Goal: Task Accomplishment & Management: Manage account settings

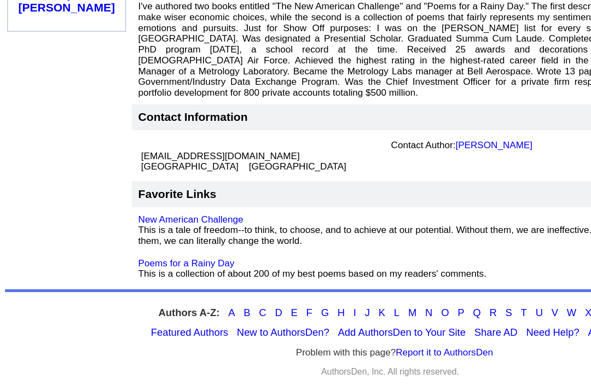
scroll to position [595, 0]
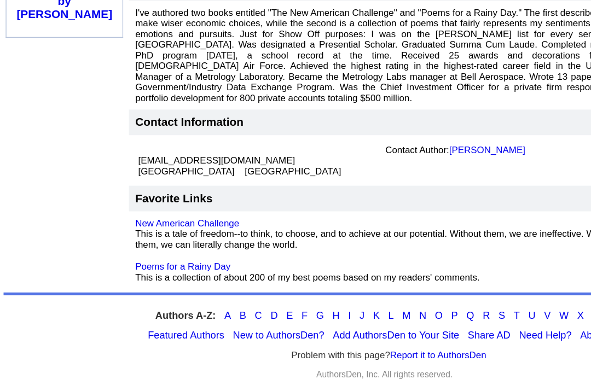
click at [148, 223] on td "New American Challenge This is a tale of freedom--to think, to choose, and to a…" at bounding box center [293, 253] width 389 height 60
click at [107, 261] on link "Poems for a Rainy Day" at bounding box center [140, 265] width 73 height 8
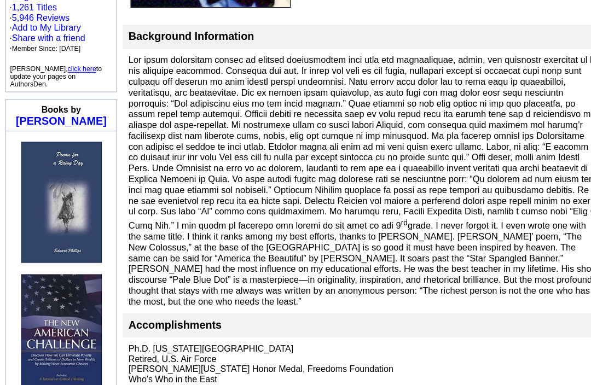
scroll to position [287, 0]
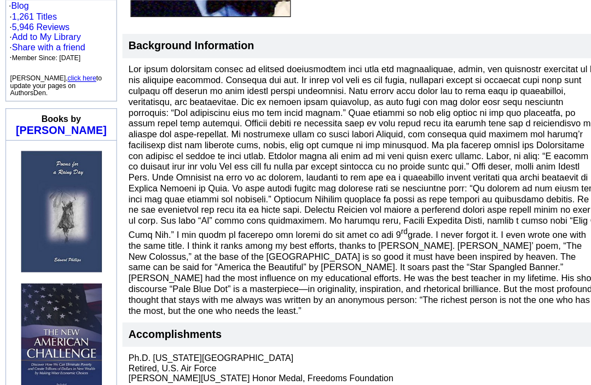
click at [455, 155] on font "rd grade. I never forgot it. I even wrote one with the same title. I think it r…" at bounding box center [293, 154] width 379 height 204
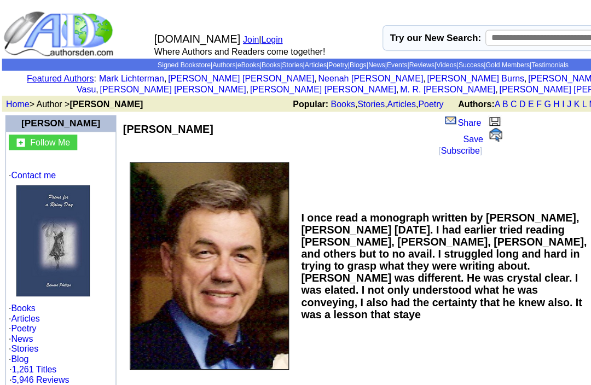
scroll to position [0, 0]
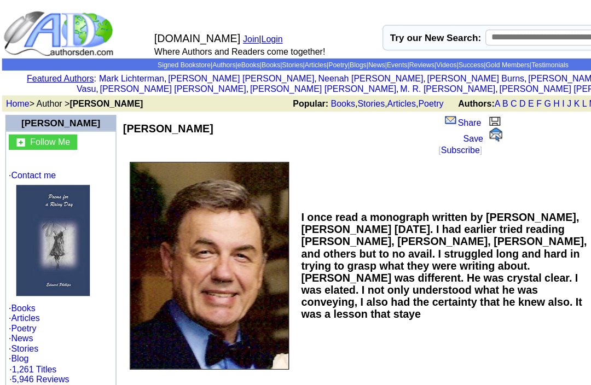
click at [230, 32] on link "Login" at bounding box center [222, 32] width 18 height 8
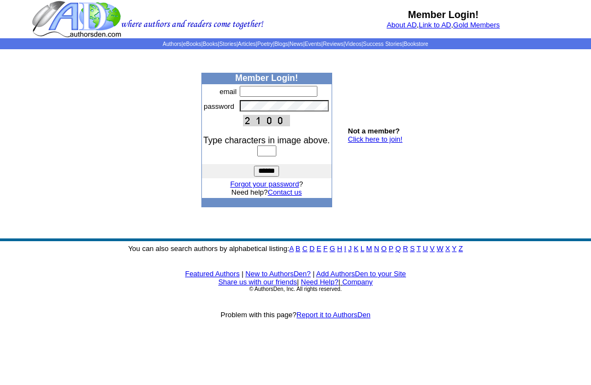
click at [282, 97] on input "text" at bounding box center [279, 91] width 78 height 11
click at [266, 177] on input "******" at bounding box center [266, 171] width 25 height 11
type input "*"
type input "**********"
click at [271, 126] on img at bounding box center [266, 120] width 47 height 11
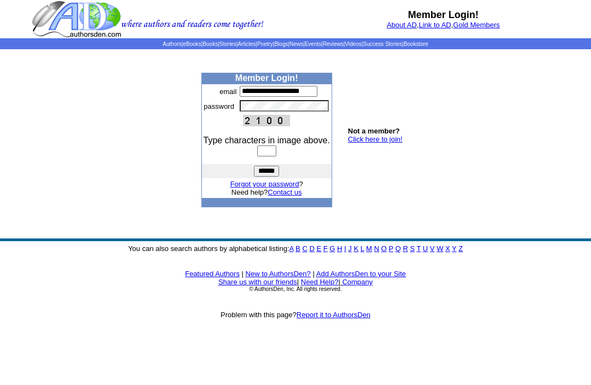
click at [328, 126] on center at bounding box center [267, 120] width 126 height 11
click at [289, 126] on img at bounding box center [266, 120] width 47 height 11
click at [254, 126] on img at bounding box center [266, 120] width 47 height 11
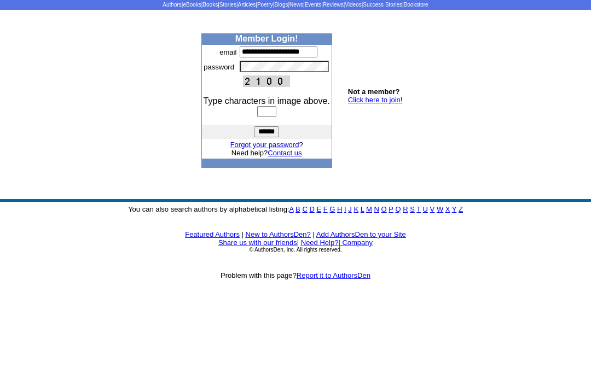
click at [272, 146] on input "text" at bounding box center [266, 151] width 19 height 11
type input "*"
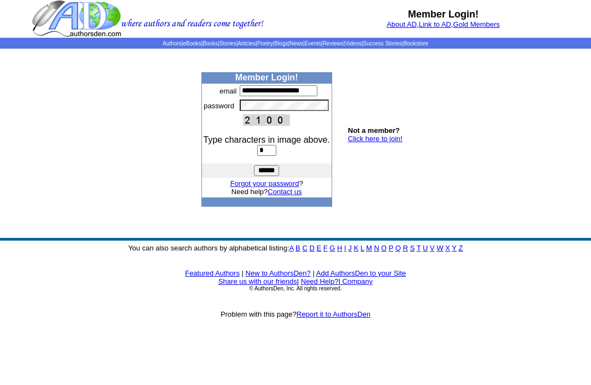
type input "*"
click at [270, 196] on link "Contact us" at bounding box center [285, 192] width 34 height 8
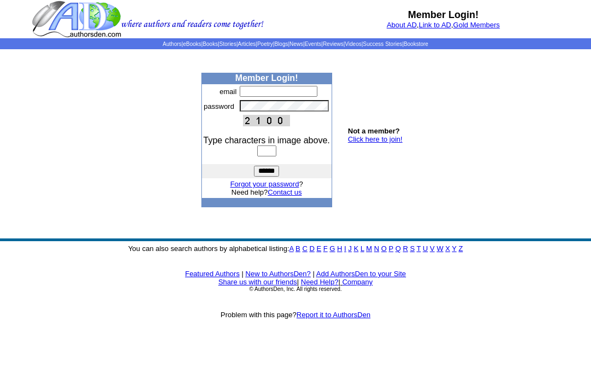
click at [572, 9] on p "Member Login! About AD , Link to AD , Gold Members" at bounding box center [442, 19] width 295 height 20
